Goal: Information Seeking & Learning: Learn about a topic

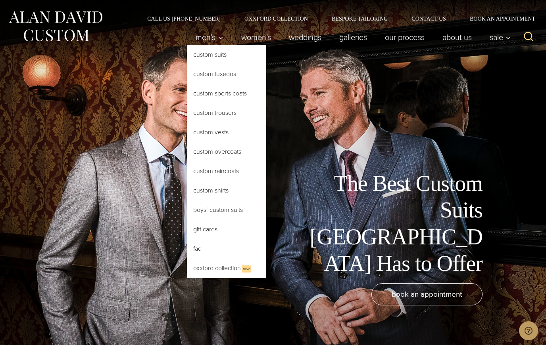
click at [207, 196] on link "Custom Shirts" at bounding box center [226, 190] width 79 height 19
click at [211, 154] on link "Custom Overcoats" at bounding box center [226, 151] width 79 height 19
click at [213, 51] on link "Custom Suits" at bounding box center [226, 54] width 79 height 19
click at [212, 171] on link "Custom Raincoats" at bounding box center [226, 171] width 79 height 19
click at [215, 113] on link "Custom Trousers" at bounding box center [226, 113] width 79 height 19
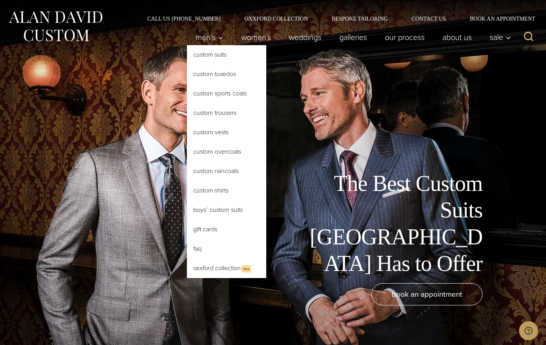
click at [220, 78] on link "Custom Tuxedos" at bounding box center [226, 74] width 79 height 19
click at [219, 270] on link "Oxxford Collection New" at bounding box center [226, 268] width 79 height 19
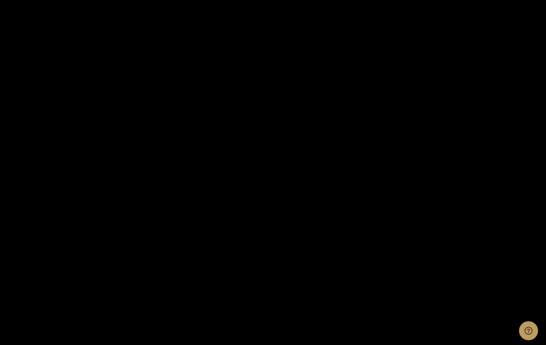
scroll to position [1314, 0]
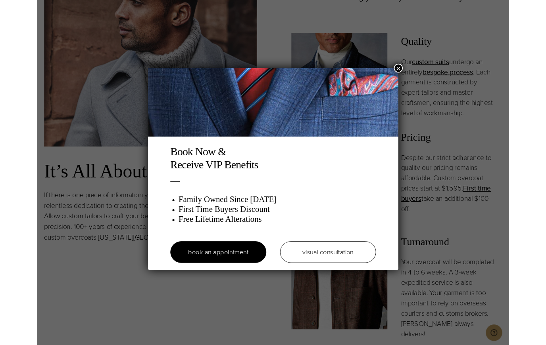
scroll to position [654, 0]
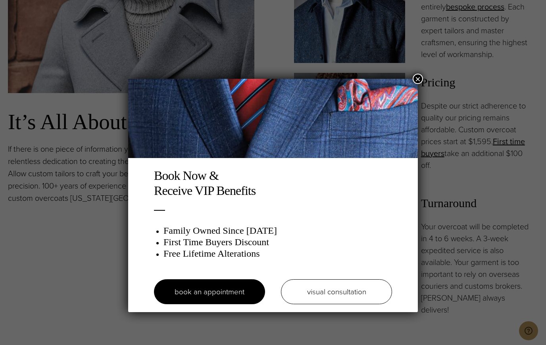
click at [421, 77] on button "×" at bounding box center [417, 79] width 10 height 10
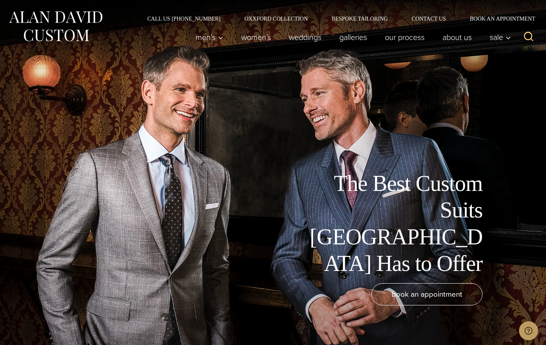
click at [0, 0] on link "Custom Suits" at bounding box center [0, 0] width 0 height 0
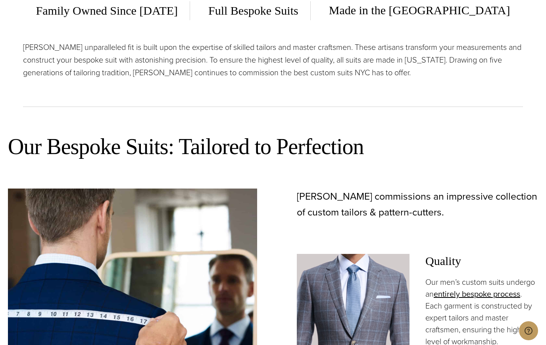
scroll to position [362, 0]
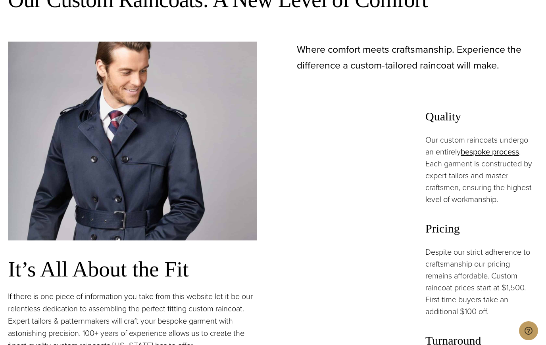
scroll to position [506, 0]
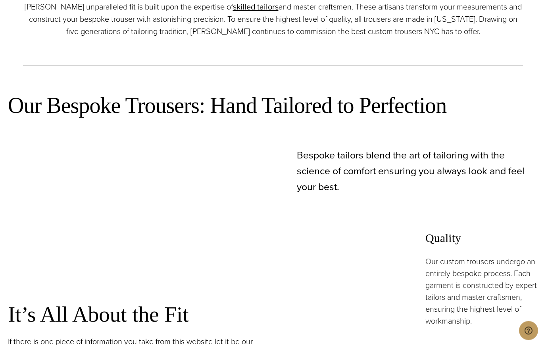
scroll to position [399, 0]
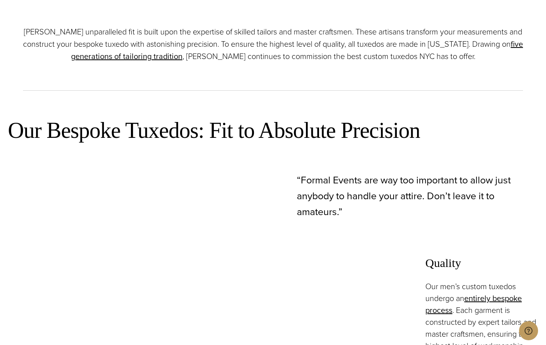
scroll to position [394, 0]
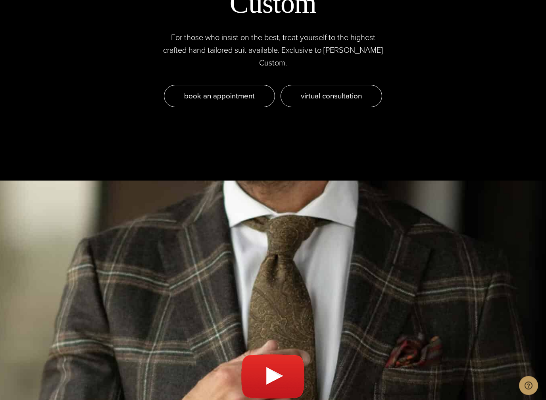
scroll to position [2752, 0]
click at [537, 202] on link "Play video" at bounding box center [273, 380] width 530 height 380
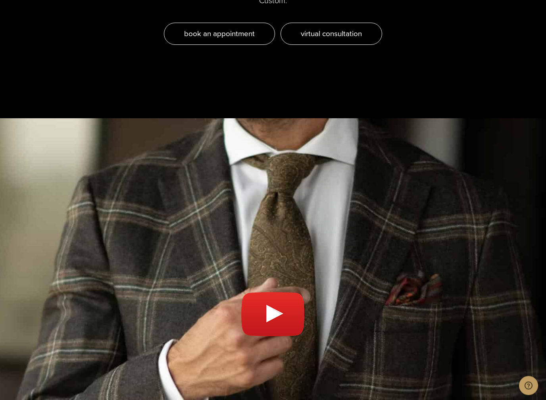
scroll to position [2815, 0]
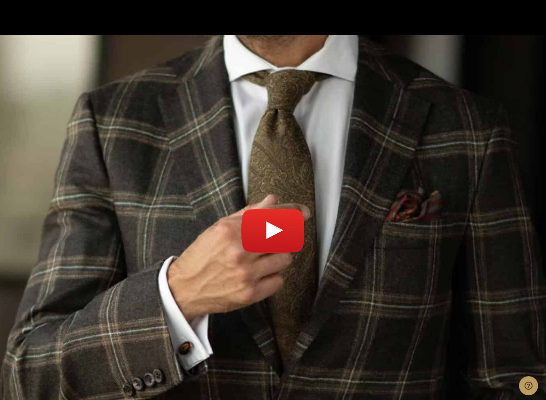
click at [535, 226] on link "Play video" at bounding box center [273, 235] width 530 height 380
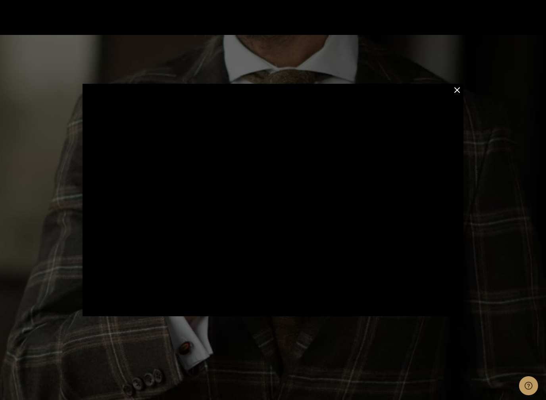
scroll to position [2897, 0]
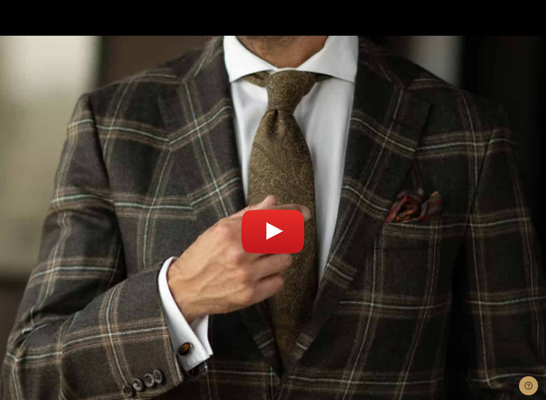
click at [542, 226] on div at bounding box center [273, 236] width 546 height 400
